Goal: Task Accomplishment & Management: Complete application form

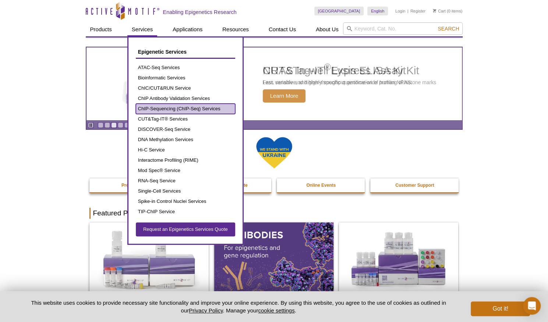
click at [170, 109] on link "ChIP-Sequencing (ChIP-Seq) Services" at bounding box center [185, 109] width 99 height 10
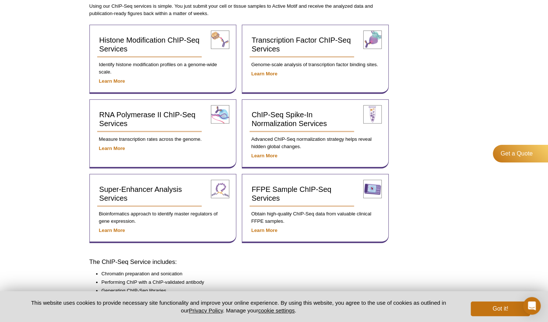
scroll to position [294, 0]
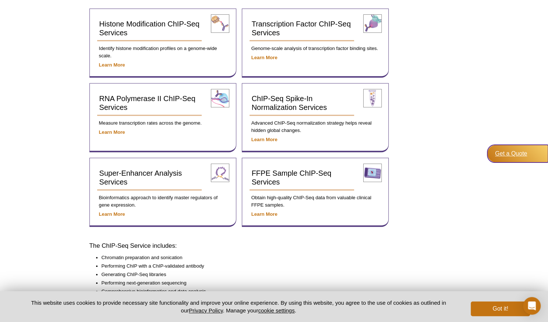
click at [510, 152] on div "Get a Quote" at bounding box center [517, 154] width 61 height 18
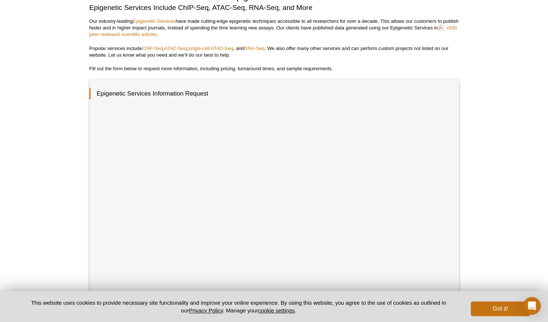
scroll to position [273, 0]
